Goal: Task Accomplishment & Management: Use online tool/utility

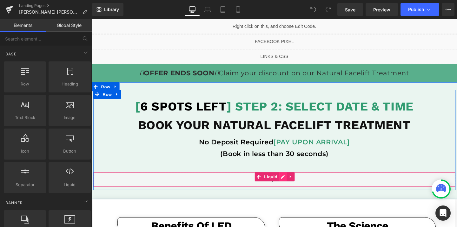
click at [292, 186] on div "Liquid" at bounding box center [283, 188] width 380 height 16
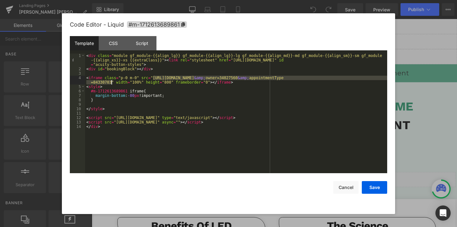
drag, startPoint x: 153, startPoint y: 78, endPoint x: 110, endPoint y: 83, distance: 43.5
click at [110, 83] on div "< div class = "module gf_module-{{align_lg}} gf_module-{{align_lg}}-lg gf_modul…" at bounding box center [236, 123] width 302 height 138
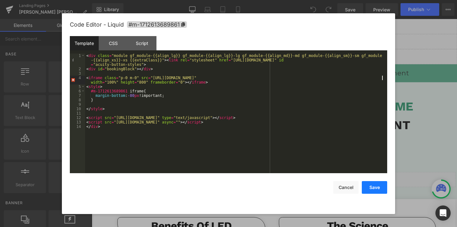
click at [384, 185] on button "Save" at bounding box center [373, 187] width 25 height 13
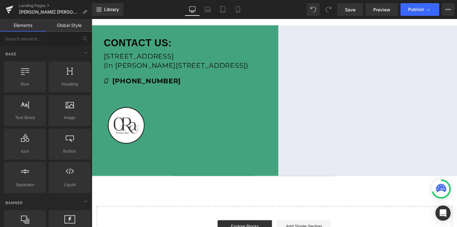
scroll to position [498, 0]
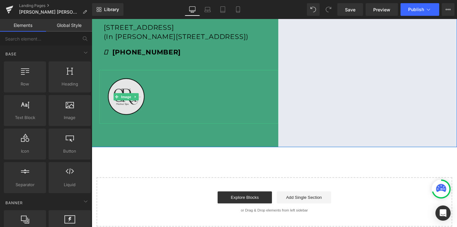
click at [116, 96] on img at bounding box center [128, 101] width 56 height 56
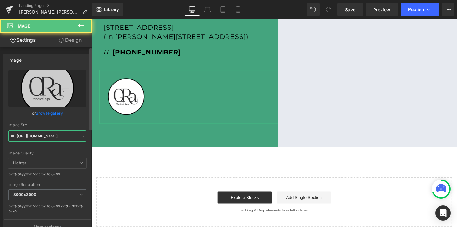
click at [47, 131] on input "[URL][DOMAIN_NAME]" at bounding box center [47, 136] width 78 height 11
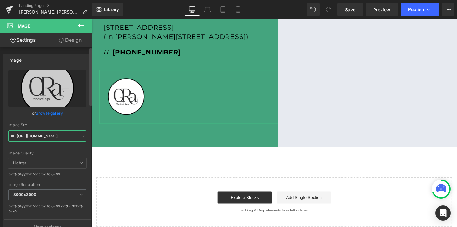
click at [47, 131] on input "[URL][DOMAIN_NAME]" at bounding box center [47, 136] width 78 height 11
paste input "570/4895/7112/files/kristals_logo_3000x3000.png?v=1645136815"
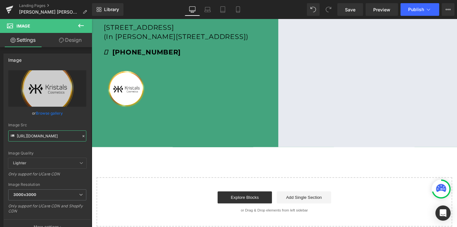
type input "[URL][DOMAIN_NAME]"
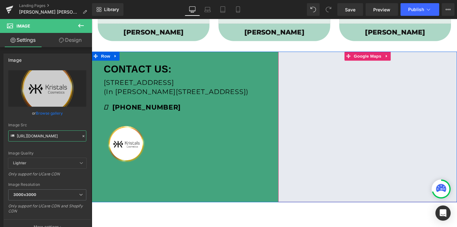
scroll to position [438, 0]
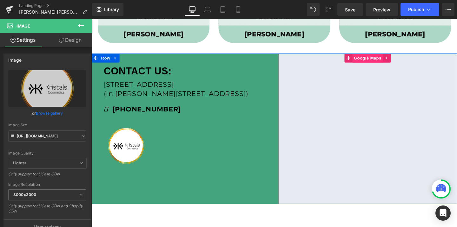
click at [383, 62] on span "Google Maps" at bounding box center [381, 60] width 32 height 10
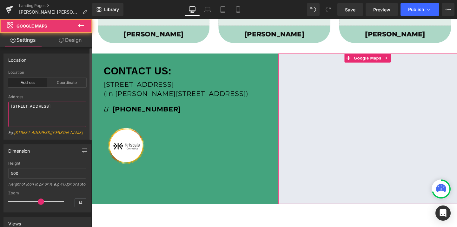
click at [17, 105] on textarea "[STREET_ADDRESS]" at bounding box center [47, 114] width 78 height 25
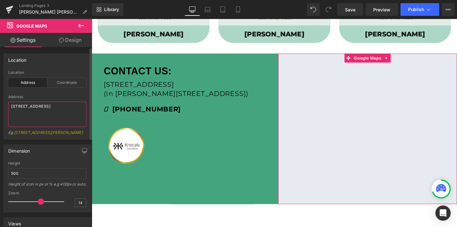
click at [17, 105] on textarea "[STREET_ADDRESS]" at bounding box center [47, 114] width 78 height 25
paste textarea "[STREET_ADDRESS][PERSON_NAME]"
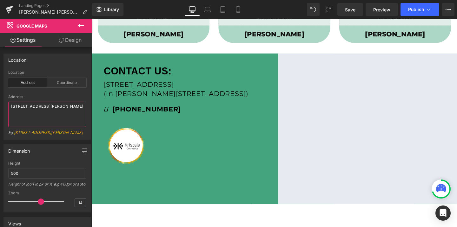
type textarea "[STREET_ADDRESS][PERSON_NAME]"
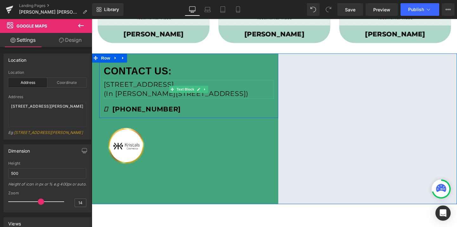
click at [158, 94] on span "(In [PERSON_NAME][STREET_ADDRESS])" at bounding box center [180, 98] width 152 height 9
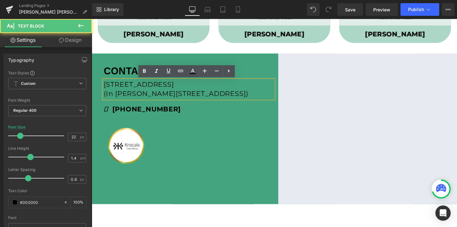
drag, startPoint x: 248, startPoint y: 97, endPoint x: 100, endPoint y: 86, distance: 148.2
click at [100, 86] on div "CONTACT US: Text Block 4400 Bayou Blvd, Pensacola FL 32504 (In Cordova Square P…" at bounding box center [194, 92] width 188 height 55
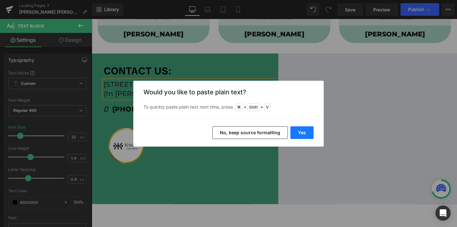
click at [303, 136] on button "Yes" at bounding box center [301, 132] width 23 height 13
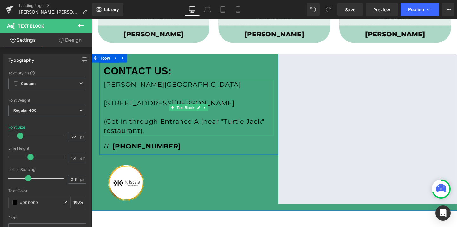
click at [111, 106] on p "[STREET_ADDRESS][PERSON_NAME]" at bounding box center [193, 108] width 178 height 10
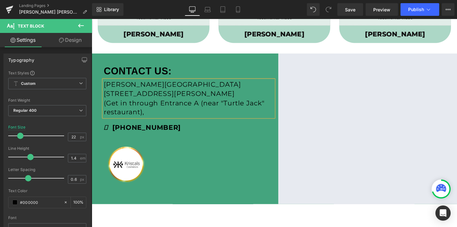
click at [152, 119] on p "(Get in through Entrance A (near "Turtle Jack" restaurant)," at bounding box center [193, 113] width 178 height 20
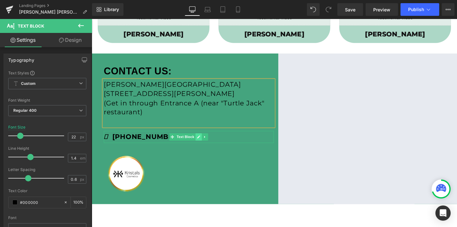
click at [204, 144] on icon at bounding box center [204, 143] width 3 height 3
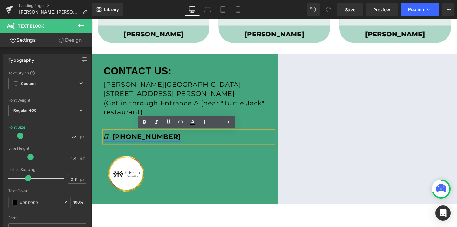
click at [158, 146] on strong "(850) 988-9735" at bounding box center [144, 143] width 81 height 9
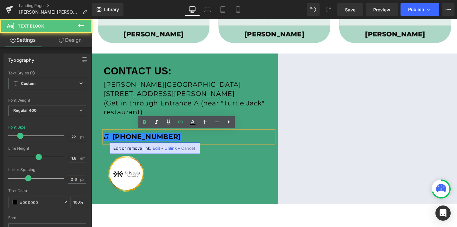
click at [156, 150] on span "Edit" at bounding box center [155, 148] width 7 height 5
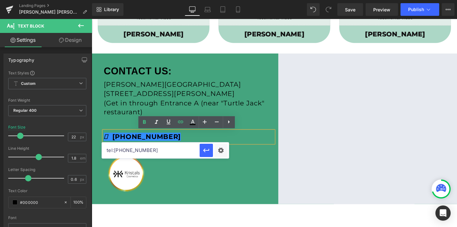
drag, startPoint x: 149, startPoint y: 153, endPoint x: 104, endPoint y: 151, distance: 44.8
click at [104, 151] on input "tel:8509889735" at bounding box center [151, 151] width 98 height 16
paste input "4372538259"
type input "tel:[PHONE_NUMBER]"
click at [122, 147] on strong "(850) 988-9735" at bounding box center [144, 143] width 81 height 9
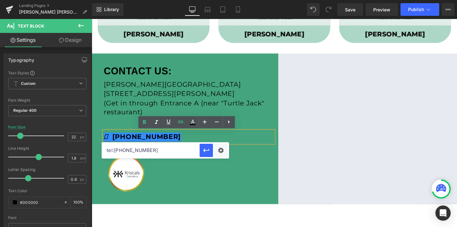
click at [160, 143] on strong "(437) 988-9735" at bounding box center [144, 143] width 81 height 9
click at [144, 146] on strong "(437) 988-8259" at bounding box center [144, 143] width 81 height 9
click at [204, 151] on icon "button" at bounding box center [206, 151] width 8 height 8
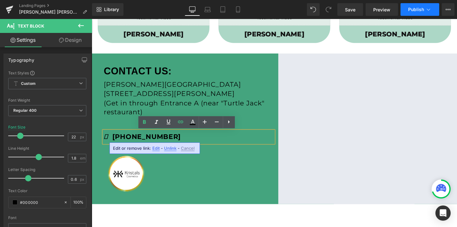
click at [414, 11] on span "Publish" at bounding box center [416, 9] width 16 height 5
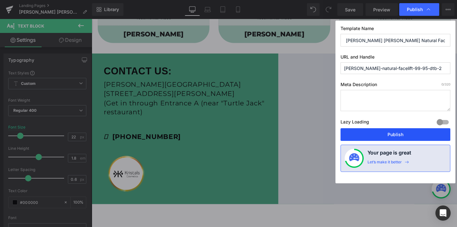
click at [392, 137] on button "Publish" at bounding box center [395, 134] width 110 height 13
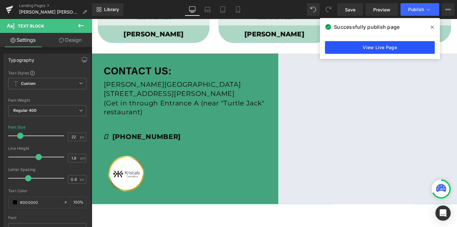
click at [350, 47] on link "View Live Page" at bounding box center [380, 47] width 110 height 13
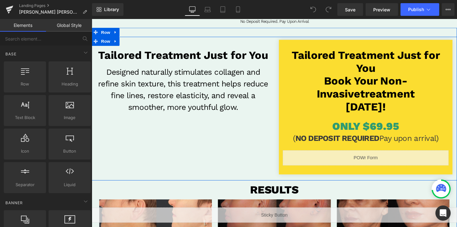
scroll to position [147, 0]
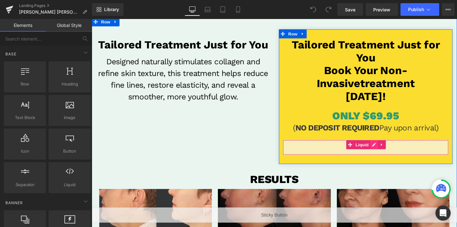
click at [387, 153] on div "Liquid" at bounding box center [379, 154] width 174 height 16
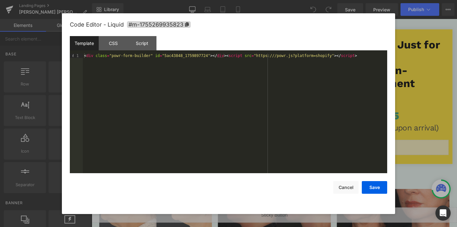
click at [190, 56] on div "< div class = "powr-form-builder" id = "5ac43848_1759897724" > </ div > < scrip…" at bounding box center [235, 118] width 304 height 129
click at [376, 186] on button "Save" at bounding box center [373, 187] width 25 height 13
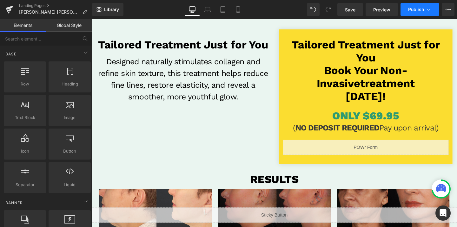
click at [414, 11] on span "Publish" at bounding box center [416, 9] width 16 height 5
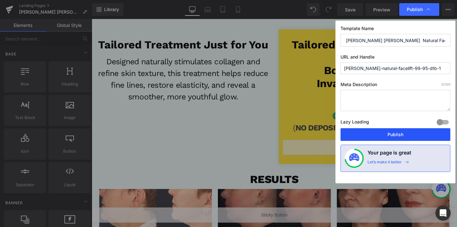
click at [383, 139] on button "Publish" at bounding box center [395, 134] width 110 height 13
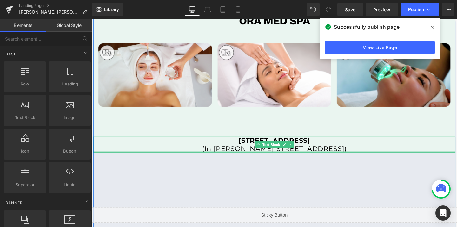
scroll to position [1478, 0]
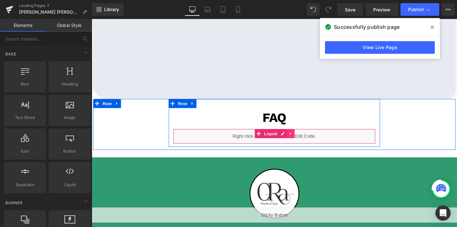
click at [296, 142] on link at bounding box center [300, 140] width 8 height 10
click at [279, 139] on div "Liquid" at bounding box center [283, 143] width 212 height 16
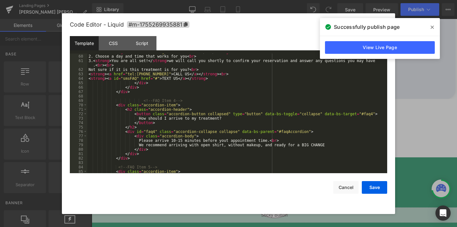
scroll to position [272, 0]
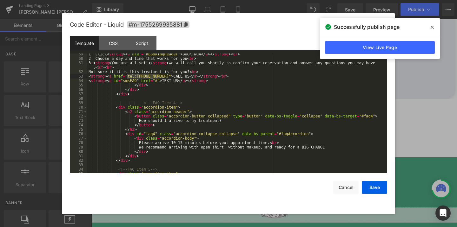
drag, startPoint x: 159, startPoint y: 75, endPoint x: 127, endPoint y: 77, distance: 32.7
click at [127, 77] on div "1. Click < strong > < a href = "#bookingHeader" > BOOK NOW </ a > </ strong > <…" at bounding box center [235, 116] width 297 height 129
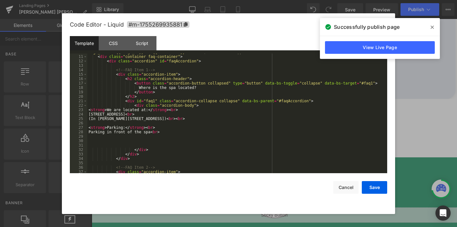
scroll to position [57, 0]
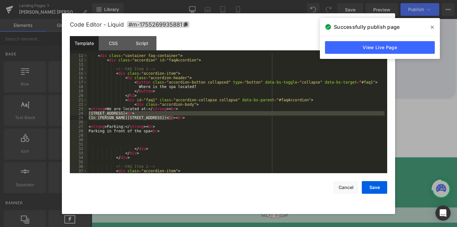
drag, startPoint x: 88, startPoint y: 114, endPoint x: 173, endPoint y: 116, distance: 84.7
click at [173, 116] on div "< div class = "module gf_module-{{align_lg}} gf_module-{{align_lg}}-lg gf_modul…" at bounding box center [235, 111] width 297 height 133
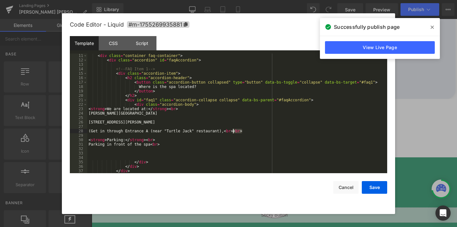
drag, startPoint x: 242, startPoint y: 131, endPoint x: 232, endPoint y: 131, distance: 9.8
click at [232, 131] on div "< div class = "module gf_module-{{align_lg}} gf_module-{{align_lg}}-lg gf_modul…" at bounding box center [235, 111] width 297 height 133
click at [165, 114] on div "< div class = "module gf_module-{{align_lg}} gf_module-{{align_lg}}-lg gf_modul…" at bounding box center [235, 111] width 297 height 133
click at [196, 122] on div "< div class = "module gf_module-{{align_lg}} gf_module-{{align_lg}}-lg gf_modul…" at bounding box center [235, 111] width 297 height 133
click at [89, 123] on div "< div class = "module gf_module-{{align_lg}} gf_module-{{align_lg}}-lg gf_modul…" at bounding box center [235, 111] width 297 height 133
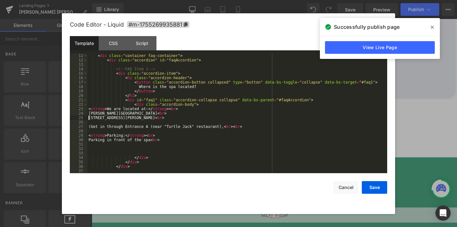
click at [89, 127] on div "< div class = "module gf_module-{{align_lg}} gf_module-{{align_lg}}-lg gf_modul…" at bounding box center [235, 111] width 297 height 133
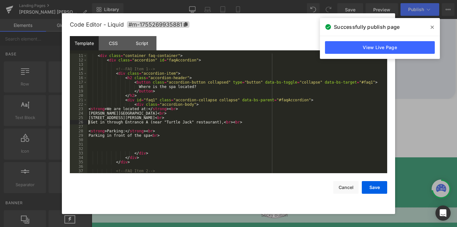
click at [222, 122] on div "< div class = "module gf_module-{{align_lg}} gf_module-{{align_lg}}-lg gf_modul…" at bounding box center [235, 111] width 297 height 133
click at [374, 188] on button "Save" at bounding box center [373, 187] width 25 height 13
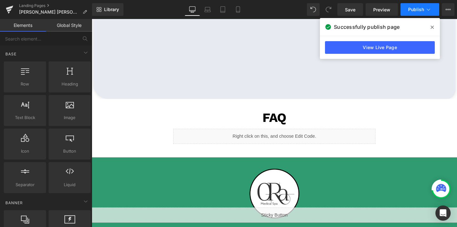
click at [411, 6] on button "Publish" at bounding box center [419, 9] width 39 height 13
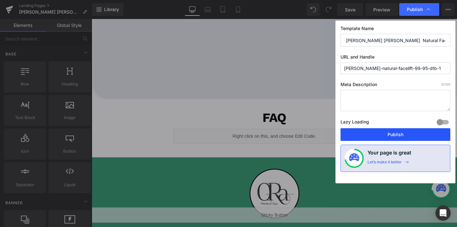
click at [393, 139] on button "Publish" at bounding box center [395, 134] width 110 height 13
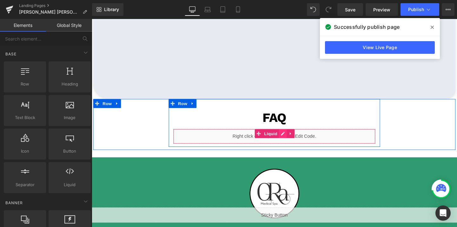
click at [289, 141] on div "Liquid" at bounding box center [283, 143] width 212 height 16
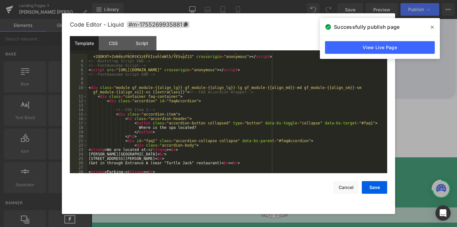
scroll to position [48, 0]
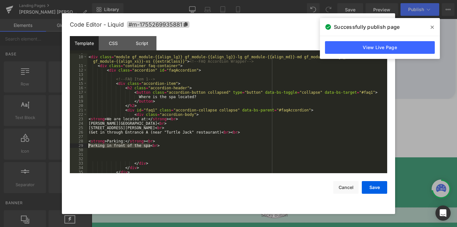
drag, startPoint x: 150, startPoint y: 147, endPoint x: 88, endPoint y: 145, distance: 61.5
click at [88, 145] on div "< div class = "module gf_module-{{align_lg}} gf_module-{{align_lg}}-lg gf_modul…" at bounding box center [235, 114] width 297 height 129
click at [365, 187] on button "Save" at bounding box center [373, 187] width 25 height 13
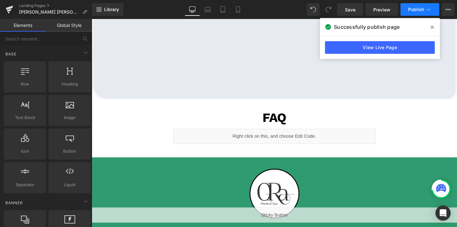
click at [418, 11] on span "Publish" at bounding box center [416, 9] width 16 height 5
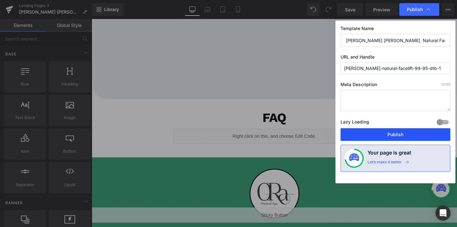
click at [385, 131] on button "Publish" at bounding box center [395, 134] width 110 height 13
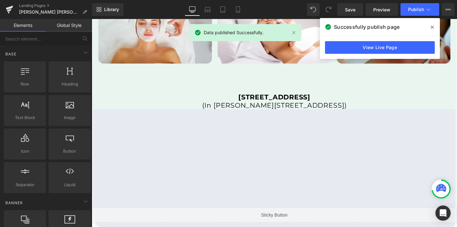
scroll to position [1336, 0]
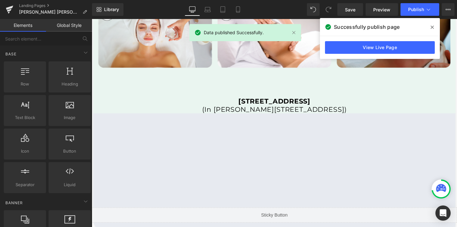
click at [253, 108] on b "[STREET_ADDRESS]" at bounding box center [283, 105] width 75 height 9
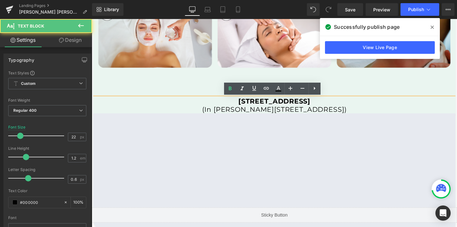
drag, startPoint x: 211, startPoint y: 105, endPoint x: 362, endPoint y: 111, distance: 151.7
click at [362, 111] on div "[STREET_ADDRESS] (In [PERSON_NAME][GEOGRAPHIC_DATA])" at bounding box center [283, 110] width 380 height 17
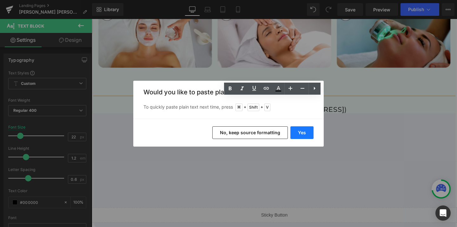
click at [306, 137] on button "Yes" at bounding box center [301, 132] width 23 height 13
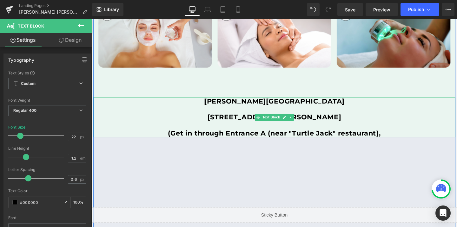
click at [190, 120] on p "[STREET_ADDRESS][PERSON_NAME]" at bounding box center [283, 123] width 380 height 8
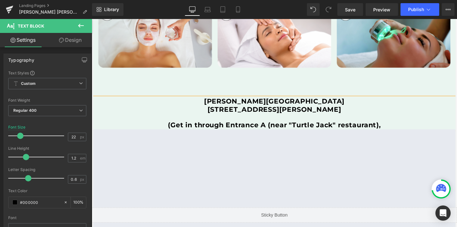
click at [170, 131] on p "(Get in through Entrance A (near "Turtle Jack" restaurant)," at bounding box center [283, 131] width 380 height 8
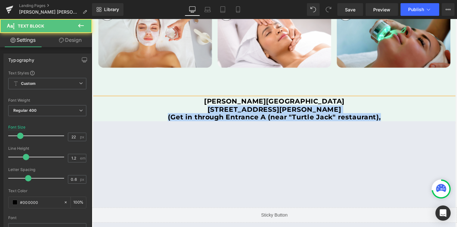
drag, startPoint x: 195, startPoint y: 113, endPoint x: 397, endPoint y: 121, distance: 202.4
click at [397, 121] on div "[PERSON_NAME][GEOGRAPHIC_DATA] [STREET_ADDRESS][PERSON_NAME] (Get in through En…" at bounding box center [283, 114] width 380 height 25
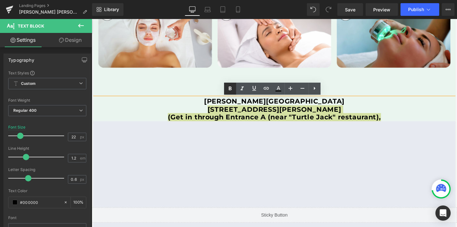
click at [230, 89] on icon at bounding box center [230, 89] width 8 height 8
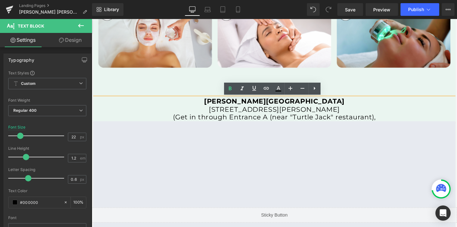
click at [390, 124] on p "(Get in through Entrance A (near "Turtle Jack" restaurant)," at bounding box center [283, 123] width 380 height 8
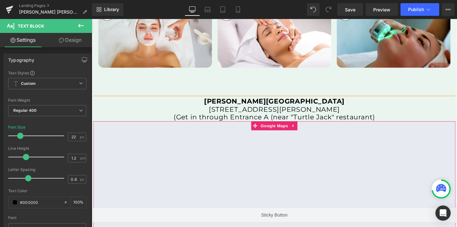
click at [287, 132] on div at bounding box center [283, 190] width 380 height 127
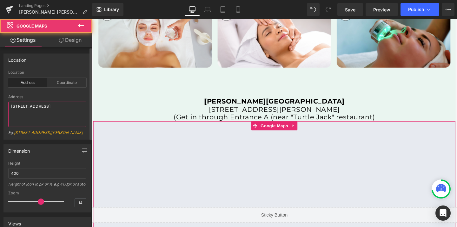
click at [31, 107] on textarea "[STREET_ADDRESS]" at bounding box center [47, 114] width 78 height 25
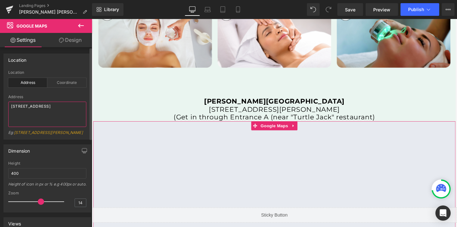
click at [31, 107] on textarea "[STREET_ADDRESS]" at bounding box center [47, 114] width 78 height 25
paste textarea "[STREET_ADDRESS][PERSON_NAME]"
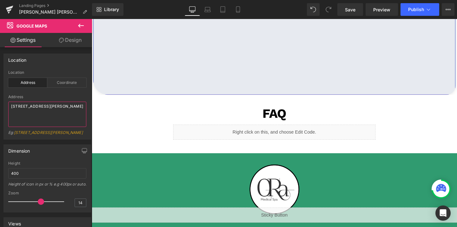
scroll to position [1496, 0]
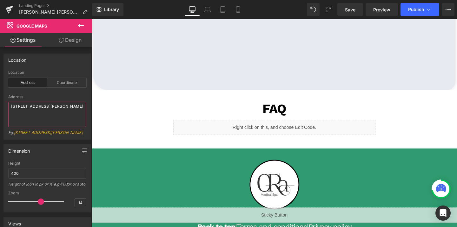
type textarea "[STREET_ADDRESS][PERSON_NAME]"
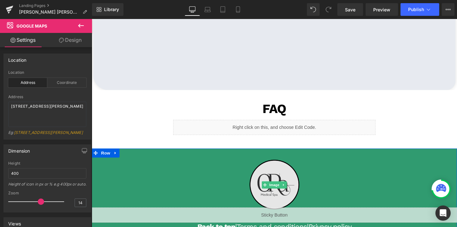
click at [280, 179] on img at bounding box center [283, 193] width 77 height 77
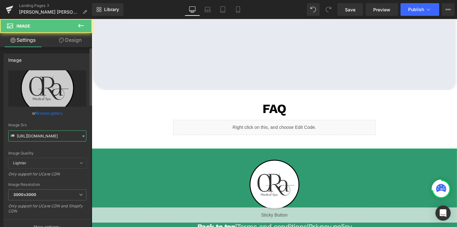
click at [27, 137] on input "[URL][DOMAIN_NAME]" at bounding box center [47, 136] width 78 height 11
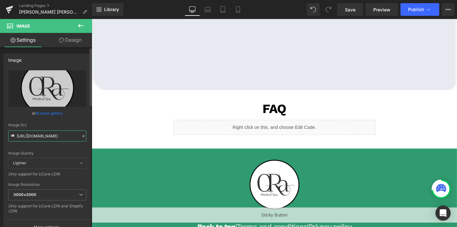
click at [27, 137] on input "[URL][DOMAIN_NAME]" at bounding box center [47, 136] width 78 height 11
paste input "570/4895/7112/files/kristals_logo_3000x3000.png?v=1645136815"
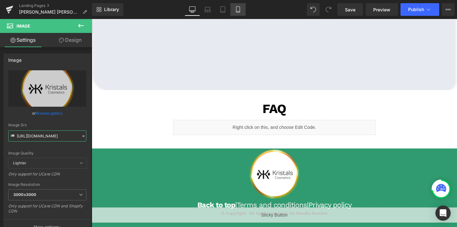
type input "[URL][DOMAIN_NAME]"
click at [237, 11] on icon at bounding box center [237, 11] width 3 height 0
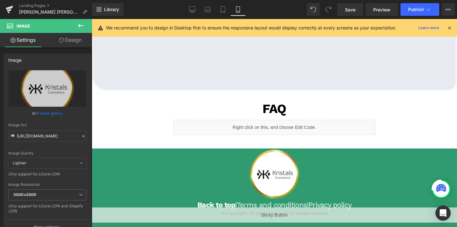
type input "60"
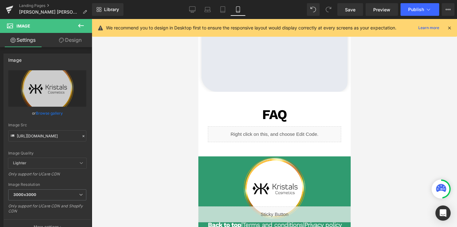
scroll to position [2119, 0]
click at [69, 37] on link "Design" at bounding box center [70, 40] width 46 height 14
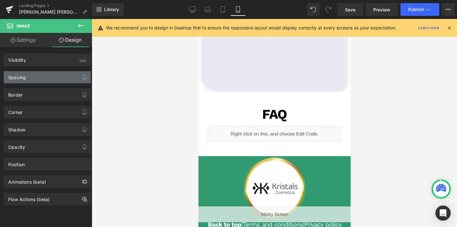
click at [21, 83] on div "Spacing" at bounding box center [47, 77] width 87 height 12
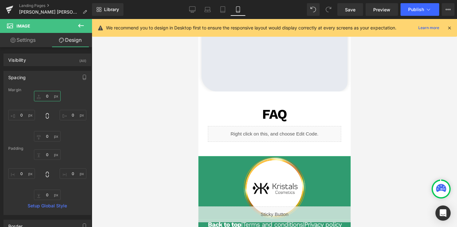
click at [45, 94] on input "0" at bounding box center [47, 96] width 27 height 10
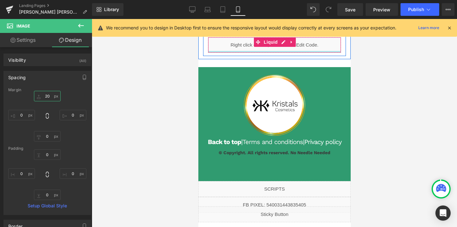
scroll to position [2216, 0]
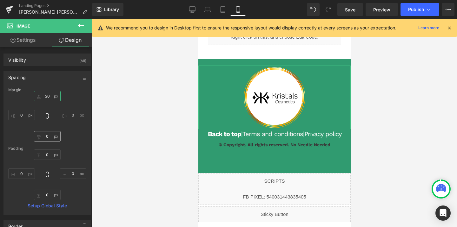
type input "20"
click at [45, 137] on input "0" at bounding box center [47, 136] width 27 height 10
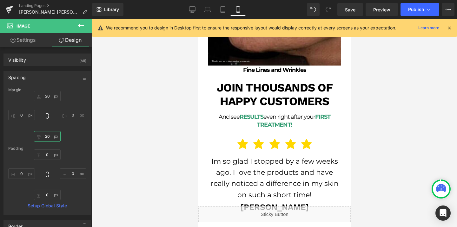
scroll to position [1586, 0]
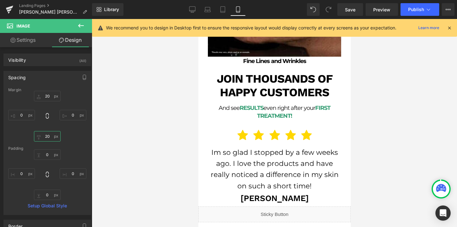
type input "20"
click at [193, 3] on div "Library Mobile Desktop Laptop Tablet Mobile Save Preview Publish Scheduled View…" at bounding box center [274, 9] width 365 height 19
click at [193, 8] on icon at bounding box center [192, 9] width 6 height 6
type input "0"
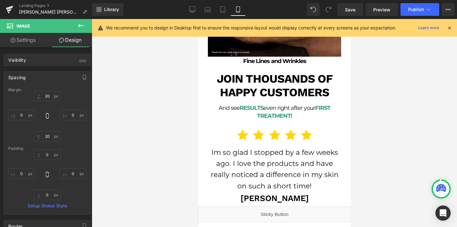
type input "0"
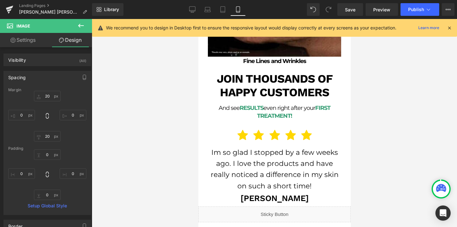
type input "0"
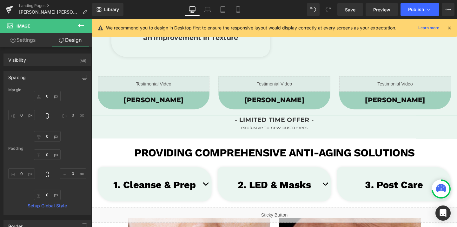
scroll to position [663, 0]
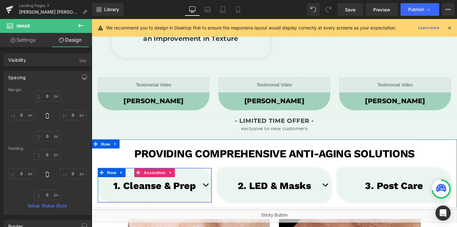
click at [211, 193] on button "button" at bounding box center [211, 194] width 13 height 33
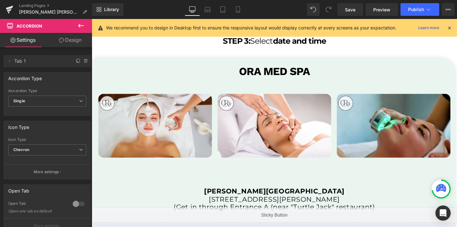
scroll to position [1374, 0]
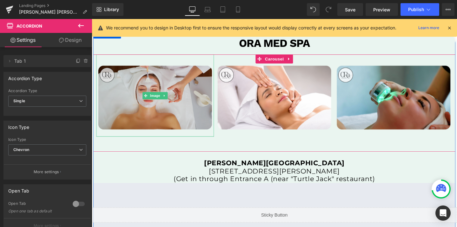
click at [208, 77] on img at bounding box center [158, 99] width 124 height 87
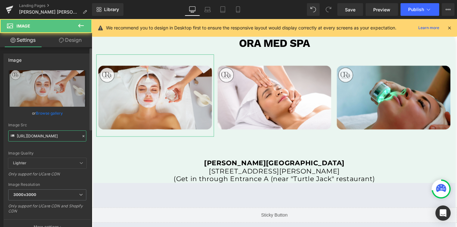
click at [49, 134] on input "[URL][DOMAIN_NAME]" at bounding box center [47, 136] width 78 height 11
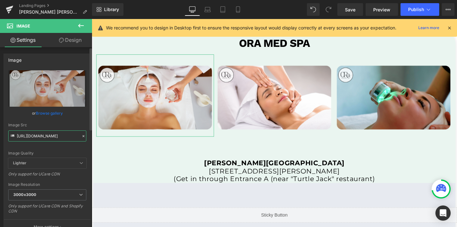
click at [49, 134] on input "[URL][DOMAIN_NAME]" at bounding box center [47, 136] width 78 height 11
paste input "570/4895/7112/files/69_3000x3000.png?v=1645114283"
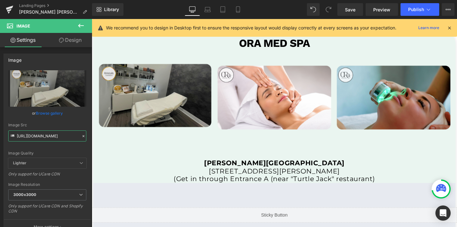
type input "[URL][DOMAIN_NAME]"
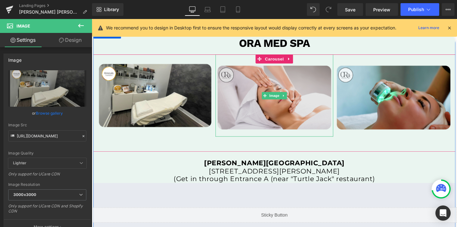
click at [276, 115] on img at bounding box center [284, 99] width 124 height 87
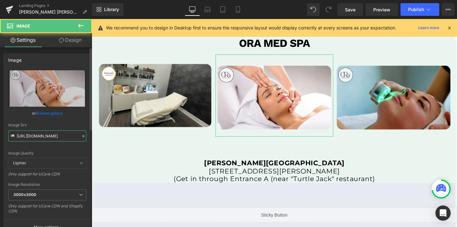
click at [68, 141] on input "[URL][DOMAIN_NAME]" at bounding box center [47, 136] width 78 height 11
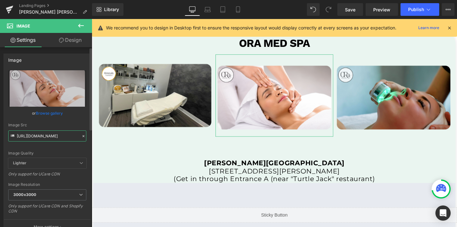
click at [68, 141] on input "[URL][DOMAIN_NAME]" at bounding box center [47, 136] width 78 height 11
paste input "570/4895/7112/files/74_3000x3000.png?v=1645417637"
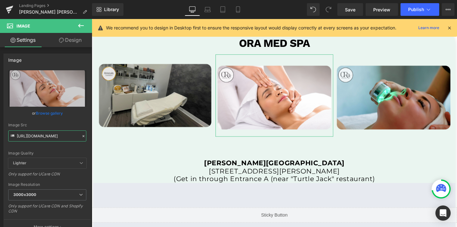
scroll to position [0, 104]
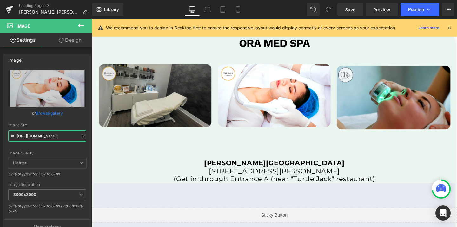
type input "[URL][DOMAIN_NAME]"
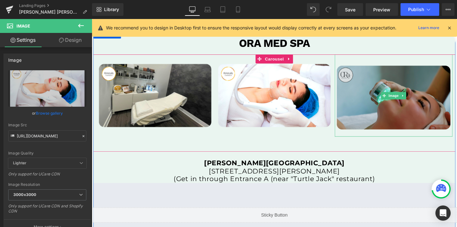
click at [378, 95] on img at bounding box center [409, 99] width 124 height 87
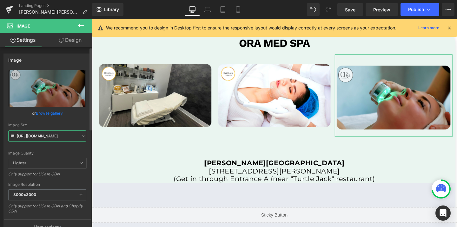
click at [45, 136] on input "[URL][DOMAIN_NAME]" at bounding box center [47, 136] width 78 height 11
paste input "570/4895/7112/files/77_3000x3000.png?v=1645417637"
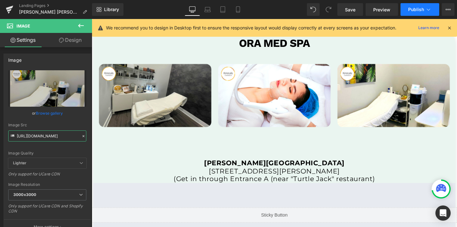
type input "[URL][DOMAIN_NAME]"
click at [422, 7] on span "Publish" at bounding box center [416, 9] width 16 height 5
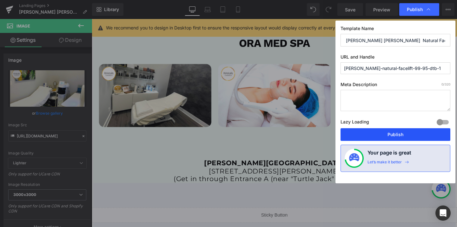
click at [378, 136] on button "Publish" at bounding box center [395, 134] width 110 height 13
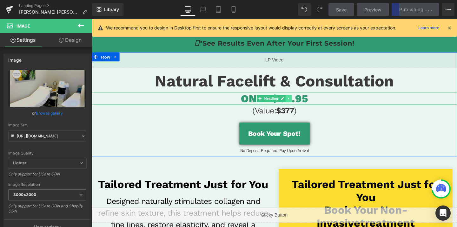
click at [300, 102] on icon at bounding box center [298, 103] width 3 height 4
click at [322, 101] on h1 "ONLY $69.95" at bounding box center [284, 102] width 384 height 13
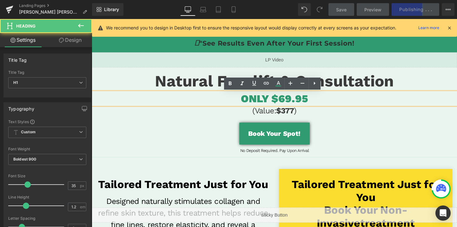
click at [292, 100] on span "ONLY $69.95" at bounding box center [284, 102] width 70 height 13
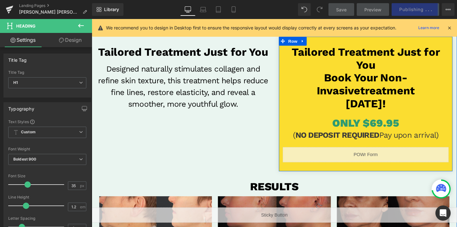
scroll to position [165, 0]
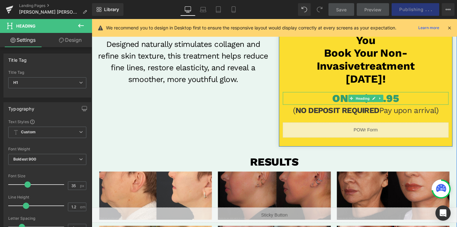
click at [398, 100] on span "ONLY $69.95" at bounding box center [379, 102] width 70 height 13
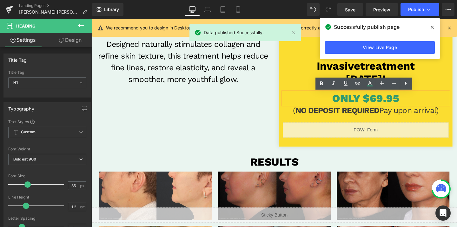
click at [389, 101] on span "ONLY $69.95" at bounding box center [379, 102] width 70 height 13
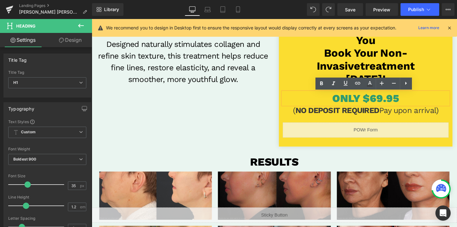
click at [393, 106] on span "ONLY $69.95" at bounding box center [379, 102] width 70 height 13
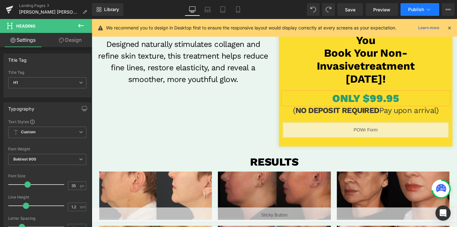
click at [414, 11] on span "Publish" at bounding box center [416, 9] width 16 height 5
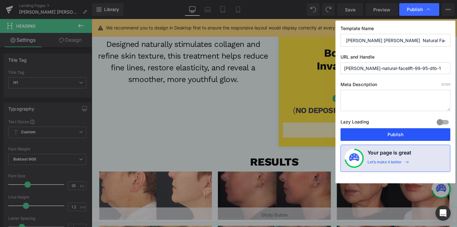
click at [399, 134] on button "Publish" at bounding box center [395, 134] width 110 height 13
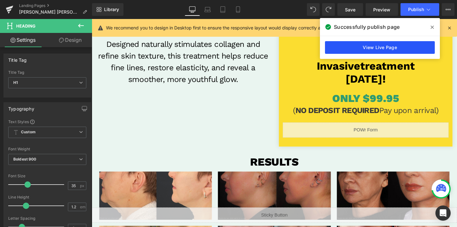
click at [376, 53] on link "View Live Page" at bounding box center [380, 47] width 110 height 13
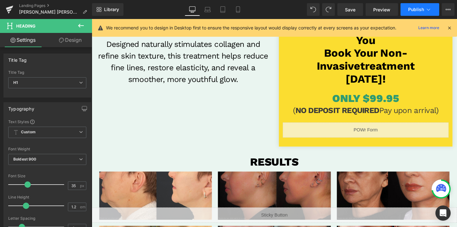
click at [414, 9] on span "Publish" at bounding box center [416, 9] width 16 height 5
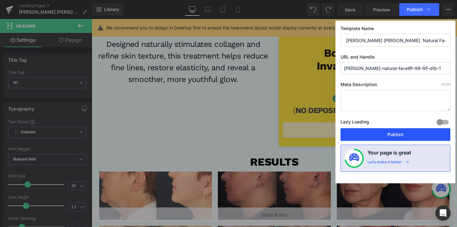
click at [389, 133] on button "Publish" at bounding box center [395, 134] width 110 height 13
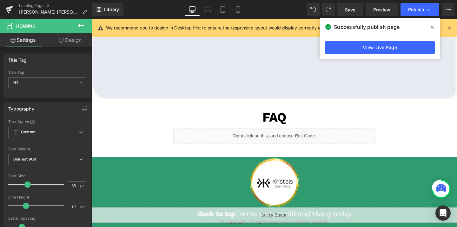
scroll to position [1727, 0]
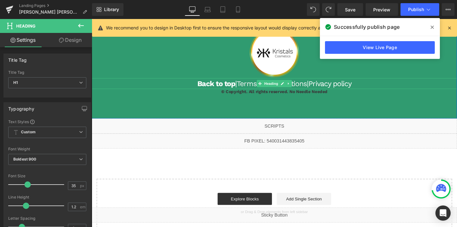
click at [243, 82] on span "|" at bounding box center [243, 86] width 2 height 9
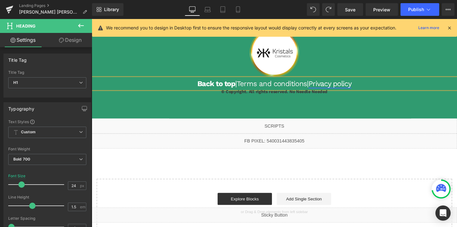
click at [322, 82] on link "Privacy policy" at bounding box center [341, 86] width 45 height 9
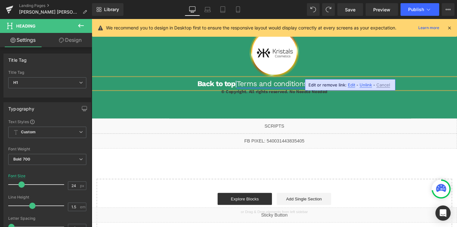
click at [317, 82] on link "Terms and conditions" at bounding box center [281, 86] width 74 height 9
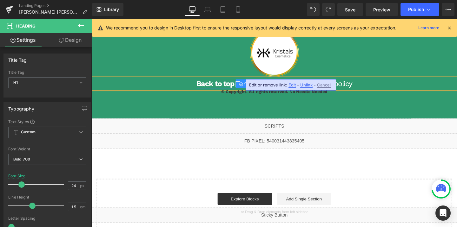
click at [237, 82] on link "Back to top" at bounding box center [222, 86] width 40 height 9
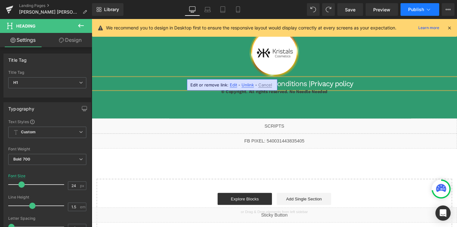
click at [419, 8] on span "Publish" at bounding box center [416, 9] width 16 height 5
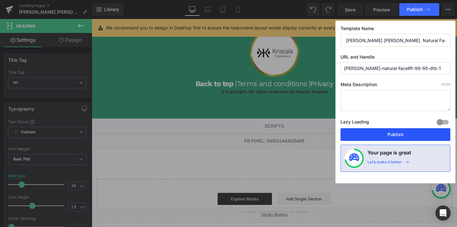
click at [377, 132] on button "Publish" at bounding box center [395, 134] width 110 height 13
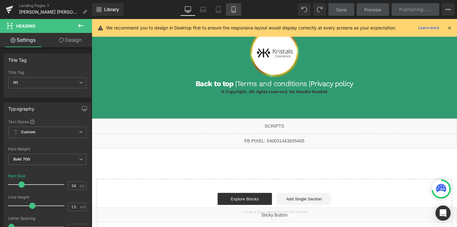
click at [230, 12] on icon at bounding box center [233, 9] width 6 height 6
type input "20"
type input "100"
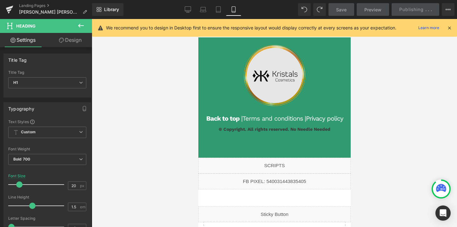
scroll to position [2350, 0]
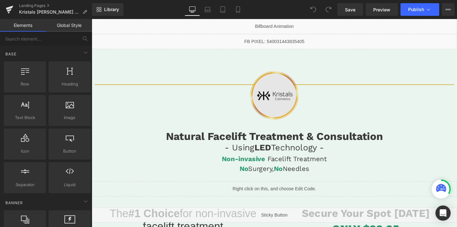
click at [281, 92] on img at bounding box center [283, 99] width 75 height 53
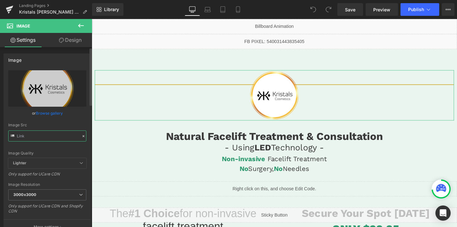
click at [40, 136] on input "text" at bounding box center [47, 136] width 78 height 11
type input "[URL][DOMAIN_NAME]"
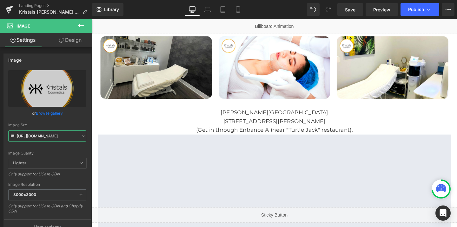
scroll to position [1182, 0]
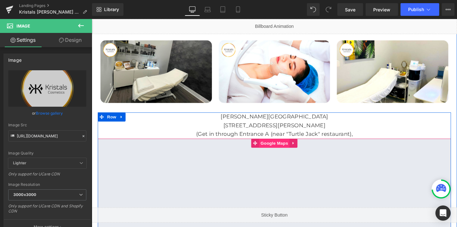
click at [282, 145] on span "Google Maps" at bounding box center [283, 150] width 32 height 10
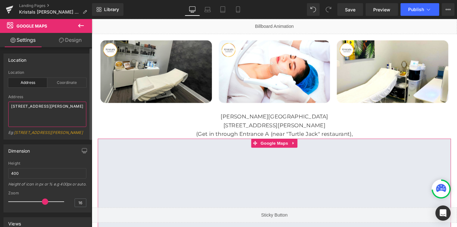
drag, startPoint x: 40, startPoint y: 111, endPoint x: 10, endPoint y: 102, distance: 30.9
click at [10, 102] on textarea "[STREET_ADDRESS][PERSON_NAME]" at bounding box center [47, 114] width 78 height 25
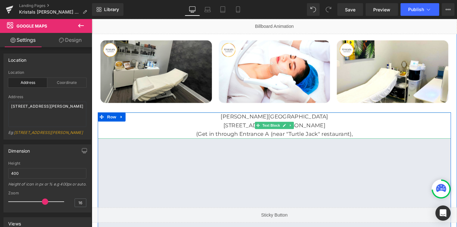
click at [249, 117] on p "[PERSON_NAME][GEOGRAPHIC_DATA]" at bounding box center [283, 121] width 371 height 9
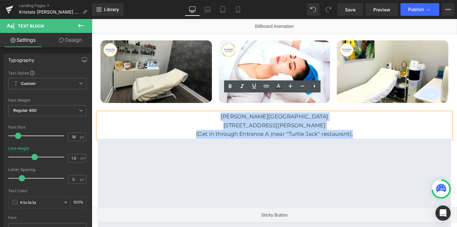
drag, startPoint x: 249, startPoint y: 103, endPoint x: 388, endPoint y: 123, distance: 140.0
click at [388, 123] on div "[PERSON_NAME][GEOGRAPHIC_DATA] [STREET_ADDRESS][PERSON_NAME] (Get in through En…" at bounding box center [283, 130] width 371 height 27
copy div "[PERSON_NAME][GEOGRAPHIC_DATA] [STREET_ADDRESS][PERSON_NAME] (Get in through En…"
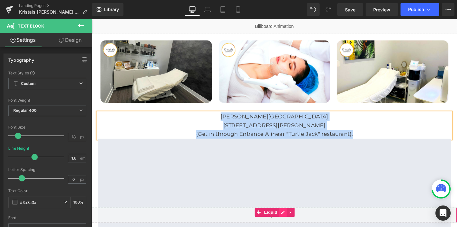
click at [293, 221] on div "Liquid" at bounding box center [284, 225] width 384 height 16
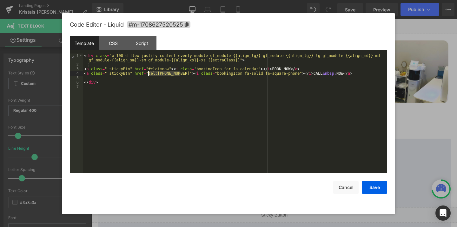
drag, startPoint x: 179, startPoint y: 73, endPoint x: 148, endPoint y: 74, distance: 31.1
click at [148, 74] on div "< div class = "w-100 d-flex justify-content-evenly module gf_module-{{align_lg}…" at bounding box center [235, 120] width 304 height 133
click at [252, 135] on div "< div class = "w-100 d-flex justify-content-evenly module gf_module-{{align_lg}…" at bounding box center [235, 120] width 304 height 133
drag, startPoint x: 180, startPoint y: 74, endPoint x: 149, endPoint y: 75, distance: 30.8
click at [149, 75] on div "< div class = "w-100 d-flex justify-content-evenly module gf_module-{{align_lg}…" at bounding box center [235, 120] width 304 height 133
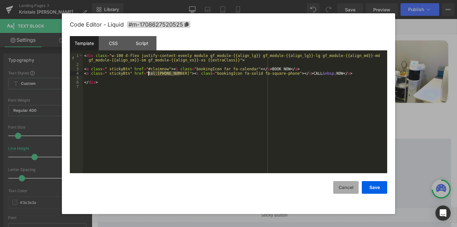
click at [346, 185] on button "Cancel" at bounding box center [345, 187] width 25 height 13
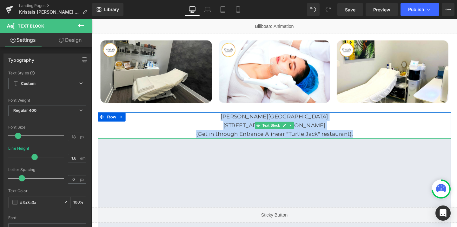
click at [243, 117] on p "[PERSON_NAME][GEOGRAPHIC_DATA]" at bounding box center [283, 121] width 371 height 9
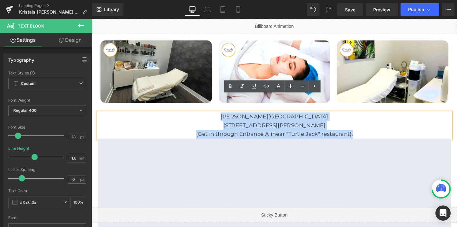
drag, startPoint x: 252, startPoint y: 102, endPoint x: 372, endPoint y: 119, distance: 121.1
click at [372, 119] on div "[PERSON_NAME][GEOGRAPHIC_DATA] [STREET_ADDRESS][PERSON_NAME] (Get in through En…" at bounding box center [283, 130] width 371 height 27
copy div "[PERSON_NAME][GEOGRAPHIC_DATA] [STREET_ADDRESS][PERSON_NAME] (Get in through En…"
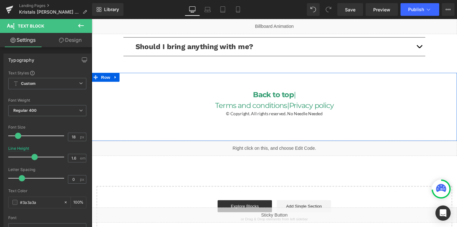
scroll to position [1345, 0]
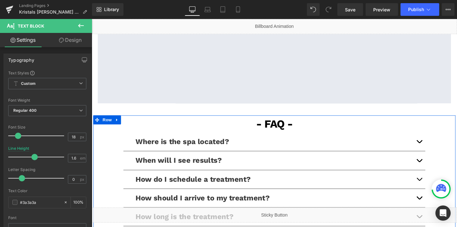
click at [436, 150] on span "button" at bounding box center [436, 150] width 0 height 0
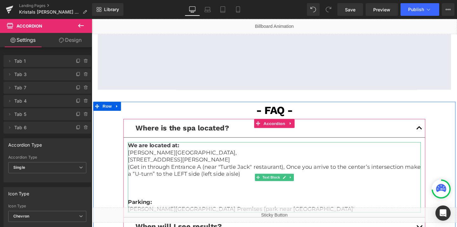
scroll to position [1363, 0]
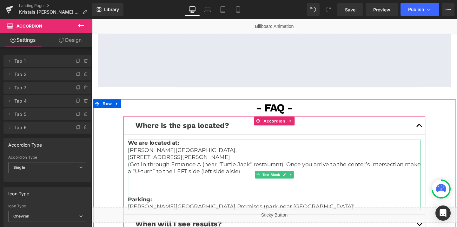
click at [183, 213] on p "[PERSON_NAME][GEOGRAPHIC_DATA] Premises (park near [GEOGRAPHIC_DATA]'" at bounding box center [284, 216] width 308 height 7
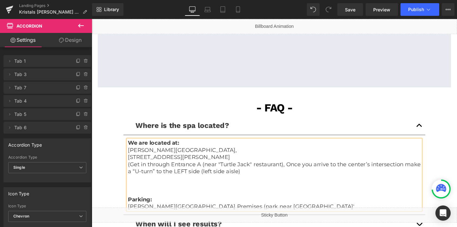
click at [183, 213] on p "[PERSON_NAME][GEOGRAPHIC_DATA] Premises (park near [GEOGRAPHIC_DATA]'" at bounding box center [284, 216] width 308 height 7
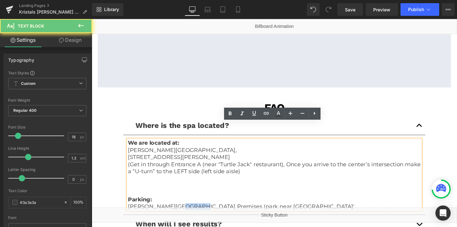
click at [183, 213] on p "[PERSON_NAME][GEOGRAPHIC_DATA] Premises (park near [GEOGRAPHIC_DATA]'" at bounding box center [284, 216] width 308 height 7
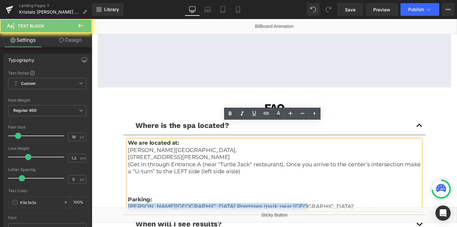
copy p "[PERSON_NAME][GEOGRAPHIC_DATA] Premises (park near [GEOGRAPHIC_DATA]'"
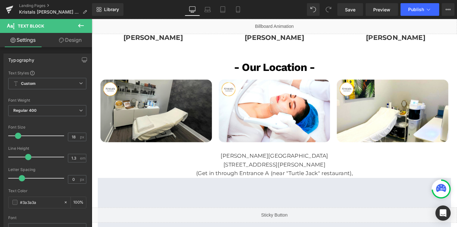
scroll to position [1140, 0]
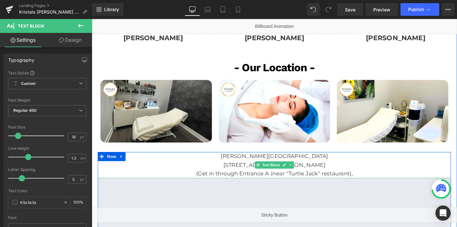
click at [251, 159] on p "[PERSON_NAME][GEOGRAPHIC_DATA]" at bounding box center [283, 163] width 371 height 9
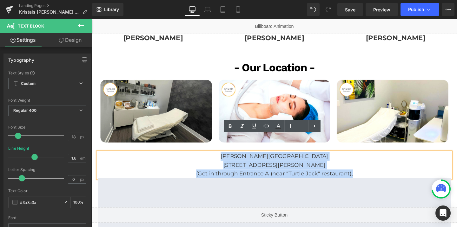
drag, startPoint x: 251, startPoint y: 146, endPoint x: 378, endPoint y: 163, distance: 128.5
click at [378, 163] on div "[PERSON_NAME][GEOGRAPHIC_DATA] [STREET_ADDRESS][PERSON_NAME] (Get in through En…" at bounding box center [283, 172] width 371 height 27
copy div "[PERSON_NAME][GEOGRAPHIC_DATA] [STREET_ADDRESS][PERSON_NAME] (Get in through En…"
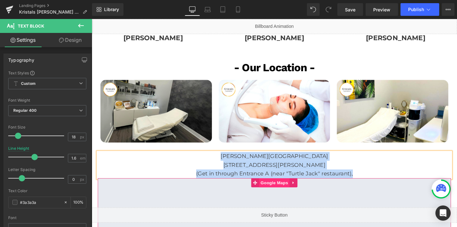
click at [286, 187] on span "Google Maps" at bounding box center [283, 192] width 32 height 10
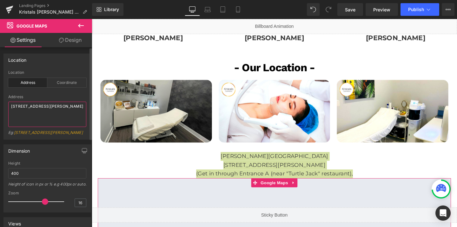
click at [28, 108] on textarea "[STREET_ADDRESS][PERSON_NAME]" at bounding box center [47, 114] width 78 height 25
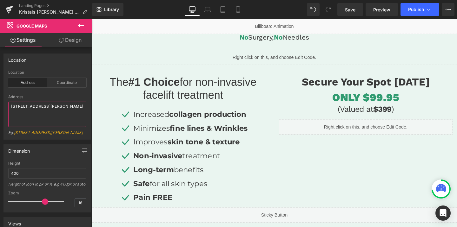
scroll to position [0, 0]
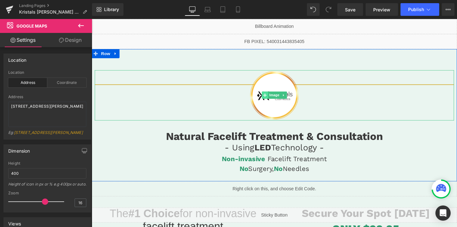
click at [273, 99] on icon at bounding box center [273, 99] width 3 height 3
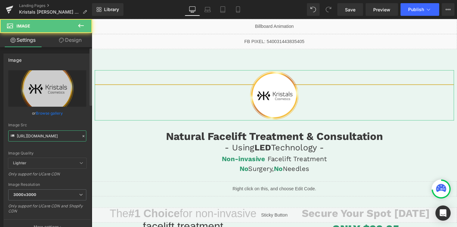
click at [32, 137] on input "[URL][DOMAIN_NAME]" at bounding box center [47, 136] width 78 height 11
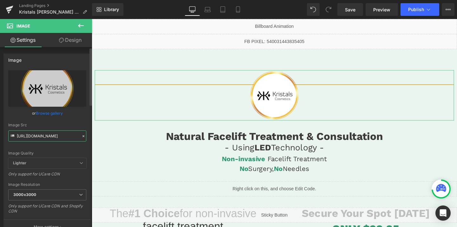
click at [32, 137] on input "[URL][DOMAIN_NAME]" at bounding box center [47, 136] width 78 height 11
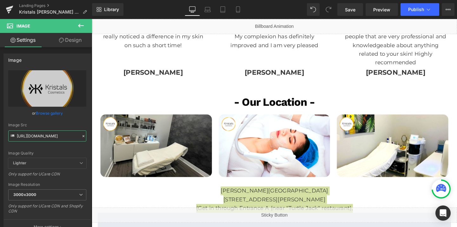
scroll to position [1127, 0]
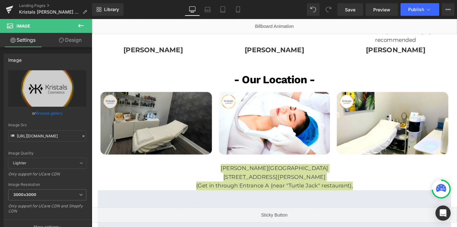
click at [182, 86] on img at bounding box center [159, 129] width 123 height 86
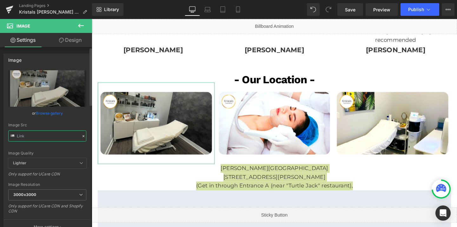
click at [50, 135] on input "text" at bounding box center [47, 136] width 78 height 11
type input "[URL][DOMAIN_NAME]"
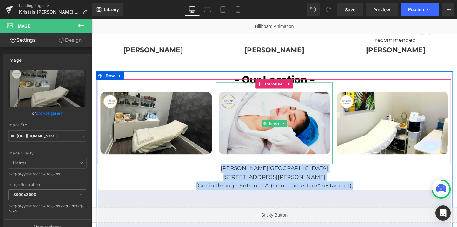
click at [230, 119] on img at bounding box center [283, 129] width 123 height 86
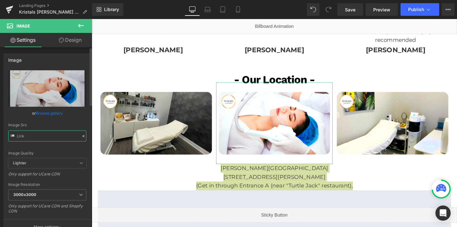
click at [48, 136] on input "text" at bounding box center [47, 136] width 78 height 11
type input "[URL][DOMAIN_NAME]"
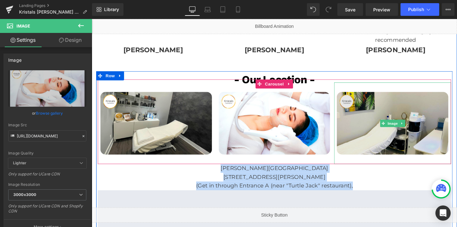
click at [390, 133] on img at bounding box center [407, 129] width 123 height 86
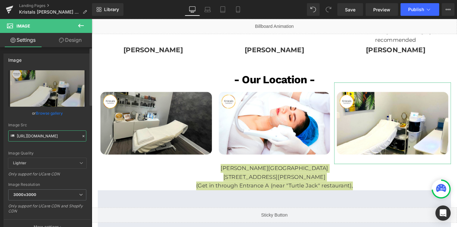
click at [45, 137] on input "[URL][DOMAIN_NAME]" at bounding box center [47, 136] width 78 height 11
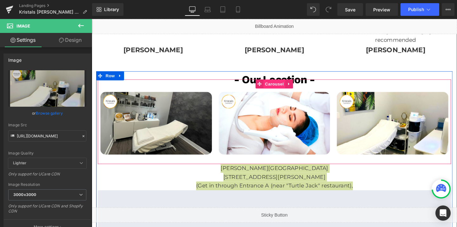
click at [286, 83] on span "Carousel" at bounding box center [283, 88] width 23 height 10
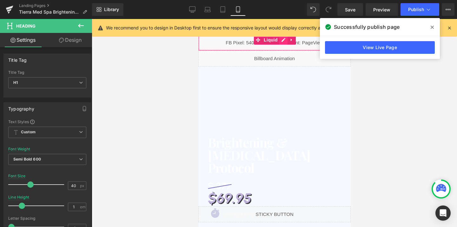
click at [283, 42] on div "Liquid" at bounding box center [274, 43] width 152 height 16
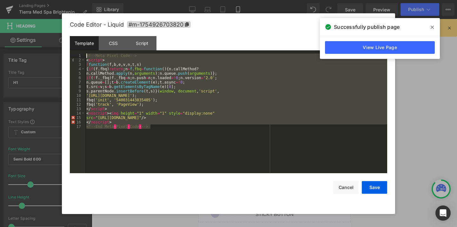
drag, startPoint x: 153, startPoint y: 127, endPoint x: 87, endPoint y: 57, distance: 96.4
click at [87, 57] on div "<!-- Meta Pixel Code --> < script > ! function ( f , b , e , v , n , t , s ) { …" at bounding box center [236, 118] width 302 height 129
